Goal: Transaction & Acquisition: Purchase product/service

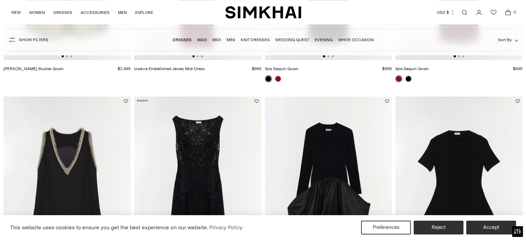
scroll to position [774, 0]
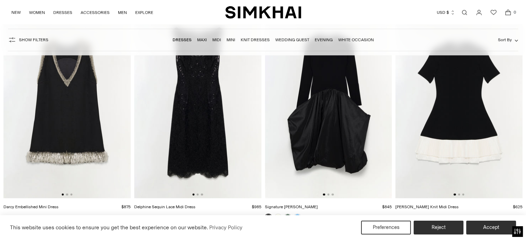
click at [184, 165] on img at bounding box center [197, 103] width 127 height 191
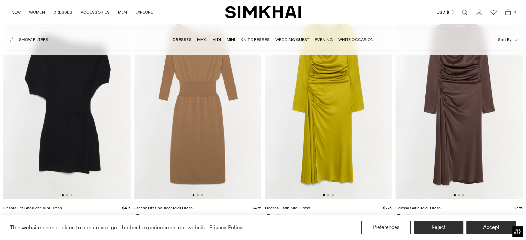
scroll to position [1939, 0]
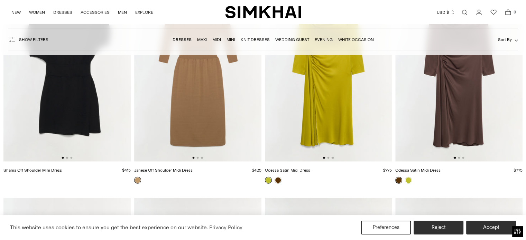
click at [346, 139] on img at bounding box center [328, 66] width 127 height 191
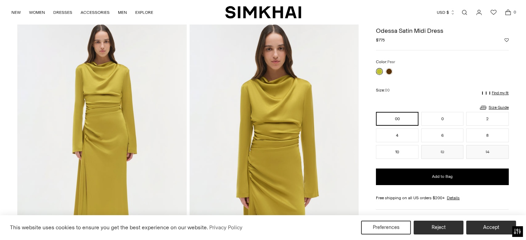
scroll to position [49, 0]
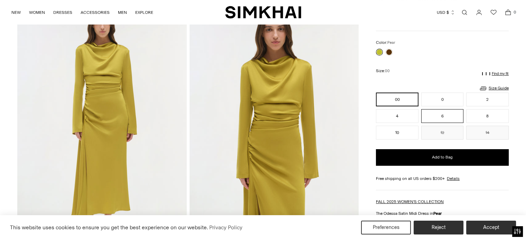
click at [445, 115] on button "6" at bounding box center [442, 116] width 43 height 14
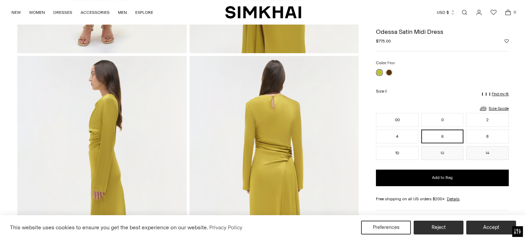
scroll to position [180, 0]
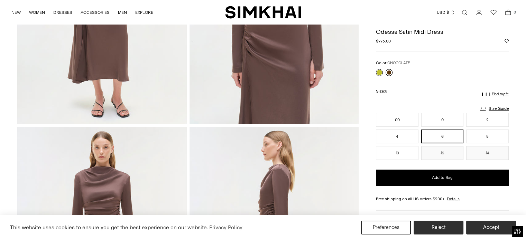
click at [387, 74] on link at bounding box center [389, 72] width 7 height 7
